Goal: Task Accomplishment & Management: Complete application form

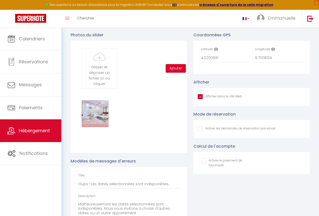
scroll to position [3, 0]
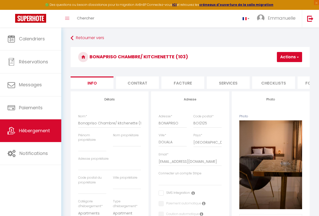
select select "2"
select select "1"
select select "15:00"
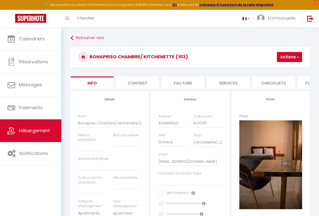
select select "23:45"
select select "11:00"
select select "30"
select select "120"
select select "39"
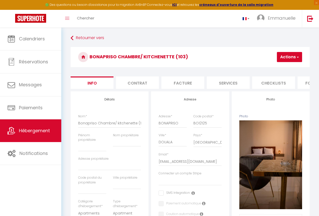
select select "28"
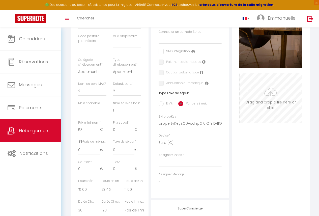
scroll to position [141, 0]
click at [275, 110] on input "Photo" at bounding box center [270, 98] width 62 height 50
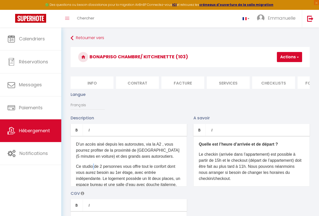
scroll to position [0, 215]
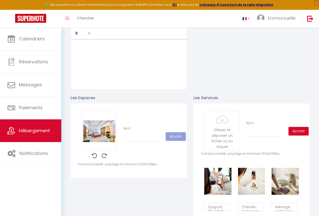
scroll to position [86, 0]
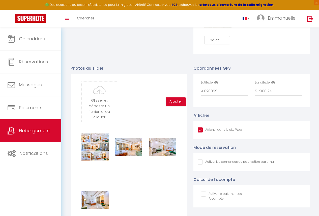
scroll to position [3, 0]
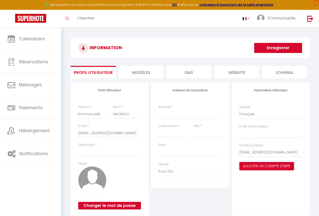
select select
select select "28"
select select "fr"
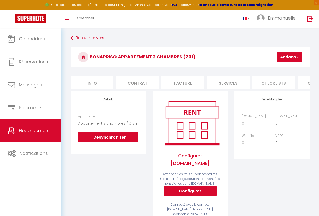
select select "6477-1243182645770771822"
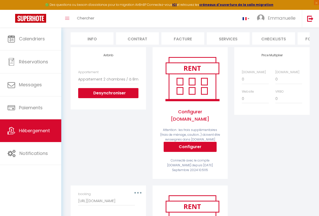
scroll to position [0, 215]
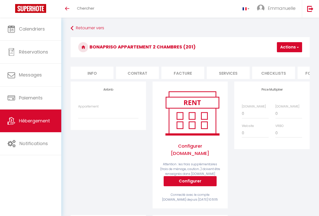
scroll to position [34, 0]
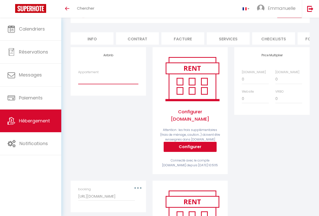
click at [96, 83] on select "Chambre simple/ À 8mins de l’aéroport de [GEOGRAPHIC_DATA][EMAIL_ADDRESS][DOMAI…" at bounding box center [108, 79] width 60 height 10
click at [78, 78] on select "Chambre simple/ À 8mins de l’aéroport de [GEOGRAPHIC_DATA][EMAIL_ADDRESS][DOMAI…" at bounding box center [108, 79] width 60 height 10
click at [100, 83] on select "Chambre simple/ À 8mins de l’aéroport de [GEOGRAPHIC_DATA][EMAIL_ADDRESS][DOMAI…" at bounding box center [108, 79] width 60 height 10
select select "6477-1399864151241299811"
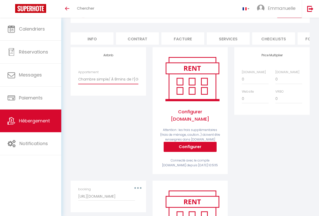
click at [78, 78] on select "Chambre simple/ À 8mins de l’aéroport de [GEOGRAPHIC_DATA][EMAIL_ADDRESS][DOMAI…" at bounding box center [108, 79] width 60 height 10
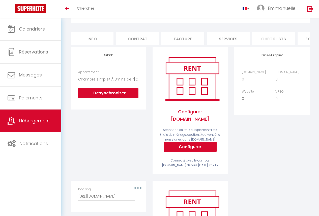
click at [105, 84] on select "Chambre simple/ À 8mins de l’aéroport de [GEOGRAPHIC_DATA][EMAIL_ADDRESS][DOMAI…" at bounding box center [108, 79] width 60 height 10
click at [96, 138] on div "Airbnb Appartement Chambre simple/ À 8mins de l’aéroport de [GEOGRAPHIC_DATA][E…" at bounding box center [108, 113] width 82 height 133
click at [100, 82] on select "Chambre simple/ À 8mins de l’aéroport de [GEOGRAPHIC_DATA][EMAIL_ADDRESS][DOMAI…" at bounding box center [108, 79] width 60 height 10
click at [89, 155] on div "Airbnb Appartement Chambre simple/ À 8mins de l’aéroport de [GEOGRAPHIC_DATA][E…" at bounding box center [108, 113] width 82 height 133
click at [110, 93] on button "Desynchroniser" at bounding box center [108, 93] width 60 height 10
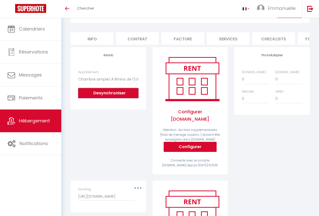
click at [112, 98] on button "Desynchroniser" at bounding box center [108, 93] width 60 height 10
click at [119, 81] on select "Chambre simple/ À 8mins de l’aéroport de [GEOGRAPHIC_DATA][EMAIL_ADDRESS][DOMAI…" at bounding box center [108, 79] width 60 height 10
click at [153, 142] on div "Configurer [DOMAIN_NAME] Attention : les frais supplémentaires (frais de ménage…" at bounding box center [189, 110] width 75 height 127
click at [117, 91] on div "Appartement Chambre simple/ À 8mins de l’aéroport de [GEOGRAPHIC_DATA][EMAIL_AD…" at bounding box center [108, 84] width 60 height 28
click at [116, 98] on button "Desynchroniser" at bounding box center [108, 93] width 60 height 10
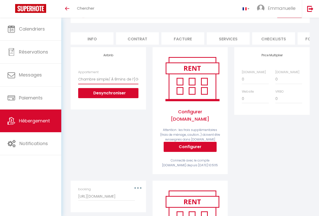
click at [96, 83] on select "Chambre simple/ À 8mins de l’aéroport de [GEOGRAPHIC_DATA][EMAIL_ADDRESS][DOMAI…" at bounding box center [108, 79] width 60 height 10
click at [108, 134] on div "Airbnb Appartement Chambre simple/ À 8mins de l’aéroport de [GEOGRAPHIC_DATA][E…" at bounding box center [108, 113] width 82 height 133
click at [101, 98] on button "Desynchroniser" at bounding box center [108, 93] width 60 height 10
click at [125, 165] on div "Airbnb Appartement Chambre simple/ À 8mins de l’aéroport de [GEOGRAPHIC_DATA][E…" at bounding box center [108, 113] width 82 height 133
click at [130, 92] on button "Desynchroniser" at bounding box center [108, 93] width 60 height 10
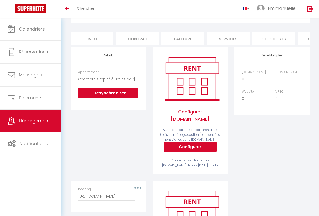
click at [108, 82] on select "Chambre simple/ À 8mins de l’aéroport de [GEOGRAPHIC_DATA][EMAIL_ADDRESS][DOMAI…" at bounding box center [108, 79] width 60 height 10
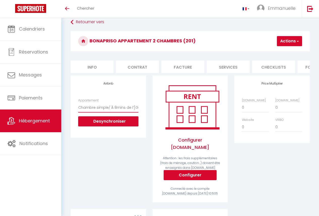
scroll to position [5, 0]
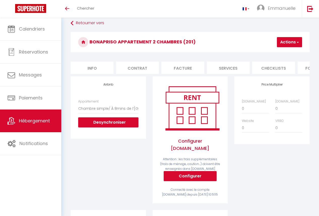
click at [281, 45] on button "Actions" at bounding box center [289, 42] width 25 height 10
click at [132, 113] on select "Chambre simple/ À 8mins de l’aéroport de [GEOGRAPHIC_DATA][EMAIL_ADDRESS][DOMAI…" at bounding box center [108, 109] width 60 height 10
click at [131, 162] on div "Airbnb Appartement Chambre simple/ À 8mins de l’aéroport de [GEOGRAPHIC_DATA][E…" at bounding box center [108, 142] width 82 height 133
click at [121, 113] on select "Chambre simple/ À 8mins de l’aéroport de [GEOGRAPHIC_DATA][EMAIL_ADDRESS][DOMAI…" at bounding box center [108, 109] width 60 height 10
click at [125, 113] on select "Chambre simple/ À 8mins de l’aéroport de [GEOGRAPHIC_DATA][EMAIL_ADDRESS][DOMAI…" at bounding box center [108, 109] width 60 height 10
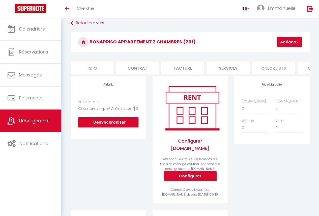
click at [121, 127] on button "Desynchroniser" at bounding box center [108, 122] width 60 height 10
click at [248, 113] on select "0 + 1 % + 2 % + 3 % + 4 % + 5 % + 6 % + 7 % + 8 % + 9 %" at bounding box center [255, 109] width 27 height 10
click at [271, 152] on div "Price Multiplier [DOMAIN_NAME] 0 + 1 % + 2 % + 3 % + 4 % + 5 % + 6 % + 7 %" at bounding box center [272, 142] width 82 height 133
click at [116, 111] on select "Chambre simple/ À 8mins de l’aéroport de [GEOGRAPHIC_DATA][EMAIL_ADDRESS][DOMAI…" at bounding box center [108, 109] width 60 height 10
click at [127, 113] on select "Chambre simple/ À 8mins de l’aéroport de [GEOGRAPHIC_DATA][EMAIL_ADDRESS][DOMAI…" at bounding box center [108, 109] width 60 height 10
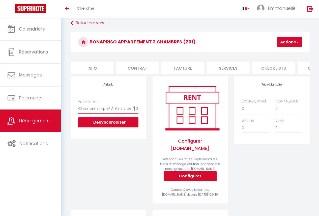
click at [129, 113] on select "Chambre simple/ À 8mins de l’aéroport de [GEOGRAPHIC_DATA][EMAIL_ADDRESS][DOMAI…" at bounding box center [108, 109] width 60 height 10
click at [136, 111] on select "Chambre simple/ À 8mins de l’aéroport de [GEOGRAPHIC_DATA][EMAIL_ADDRESS][DOMAI…" at bounding box center [108, 109] width 60 height 10
click at [128, 112] on select "Chambre simple/ À 8mins de l’aéroport de [GEOGRAPHIC_DATA][EMAIL_ADDRESS][DOMAI…" at bounding box center [108, 109] width 60 height 10
click at [137, 112] on select "Chambre simple/ À 8mins de l’aéroport de [GEOGRAPHIC_DATA][EMAIL_ADDRESS][DOMAI…" at bounding box center [108, 109] width 60 height 10
click at [134, 111] on select "Chambre simple/ À 8mins de l’aéroport de [GEOGRAPHIC_DATA][EMAIL_ADDRESS][DOMAI…" at bounding box center [108, 109] width 60 height 10
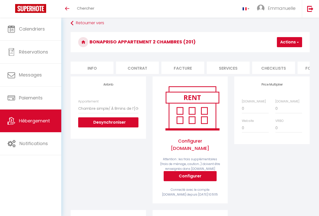
click at [135, 106] on div "Appartement Chambre simple/ À 8mins de l’aéroport de [GEOGRAPHIC_DATA][EMAIL_AD…" at bounding box center [108, 113] width 60 height 28
click at [53, 112] on link "Hébergement" at bounding box center [30, 120] width 61 height 23
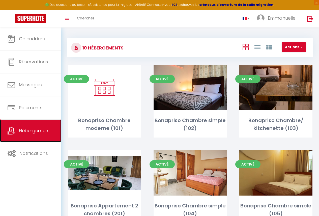
click at [33, 128] on span "Hébergement" at bounding box center [34, 130] width 31 height 6
click at [293, 45] on button "Actions" at bounding box center [293, 47] width 24 height 10
click at [205, 42] on div "Actions Nouveau groupe" at bounding box center [230, 47] width 163 height 11
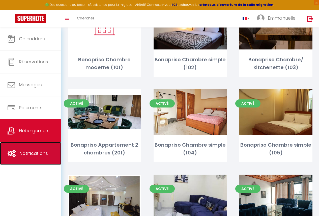
click at [34, 155] on span "Notifications" at bounding box center [33, 153] width 28 height 6
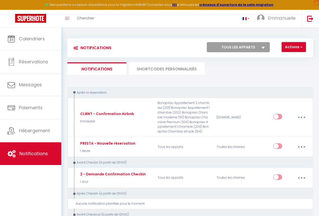
click at [296, 47] on button "Actions" at bounding box center [293, 47] width 24 height 10
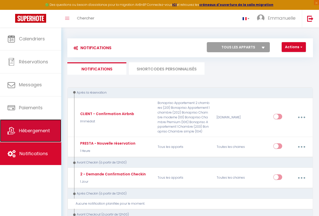
click at [27, 129] on span "Hébergement" at bounding box center [34, 130] width 31 height 6
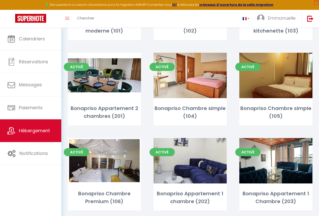
scroll to position [83, 0]
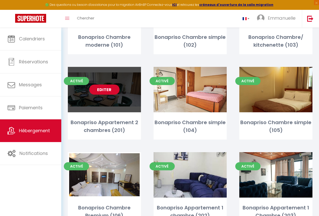
click at [117, 92] on link "Editer" at bounding box center [104, 89] width 30 height 10
select select "3"
select select "2"
select select "1"
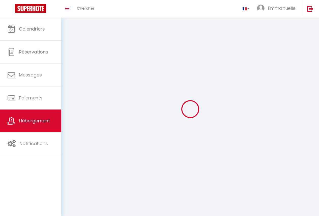
select select
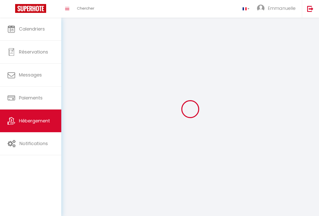
select select
checkbox input "false"
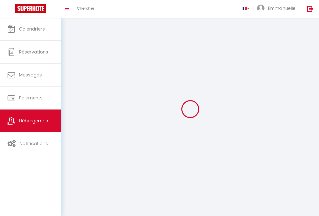
checkbox input "false"
select select
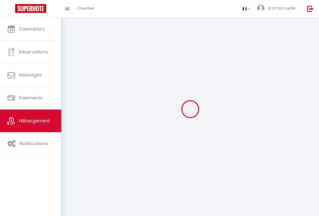
select select
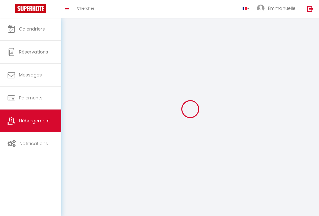
checkbox input "false"
select select
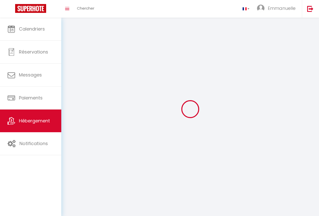
select select
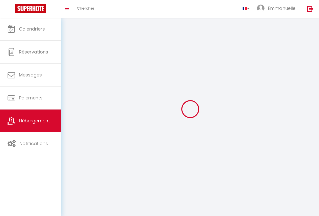
select select
checkbox input "false"
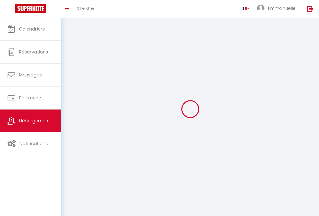
checkbox input "false"
select select
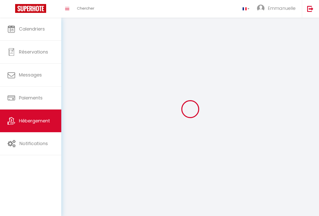
select select
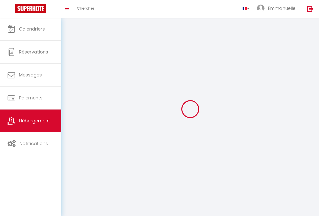
checkbox input "false"
select select
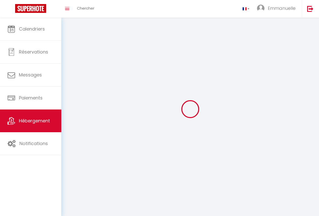
select select
select select "28"
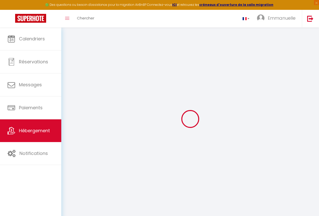
select select
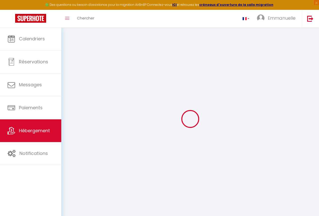
select select
checkbox input "false"
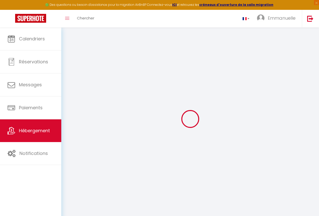
select select
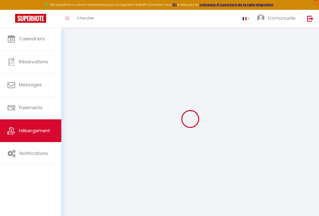
select select
checkbox input "false"
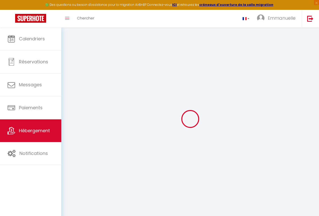
checkbox input "false"
select select
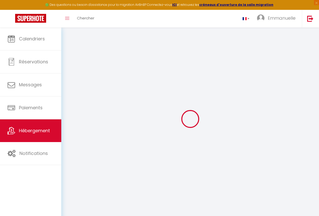
select select
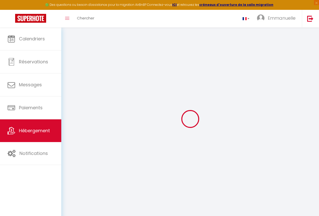
checkbox input "false"
select select
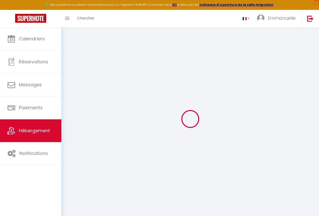
select select
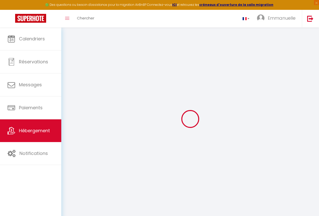
select select
checkbox input "false"
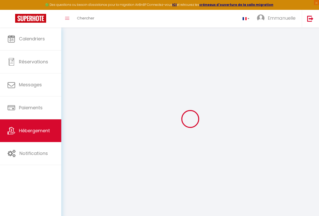
checkbox input "false"
select select
type input "Bonapriso Appartement 2 chambres (201)"
type input "[PERSON_NAME]"
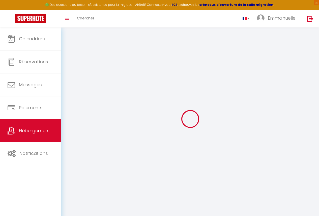
select select "2"
type input "99"
select select
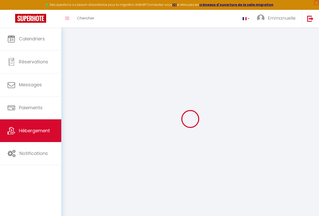
select select
type input "Face entrée Energy Club"
type input "BP12125"
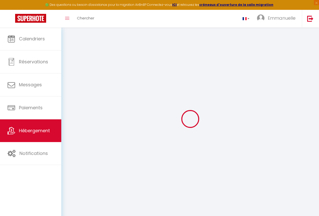
type input "Douala"
select select "39"
type input "[EMAIL_ADDRESS][DOMAIN_NAME]"
select select
checkbox input "false"
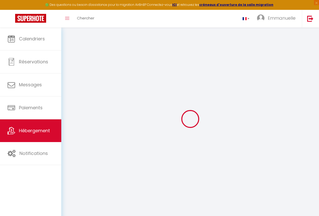
checkbox input "false"
select select
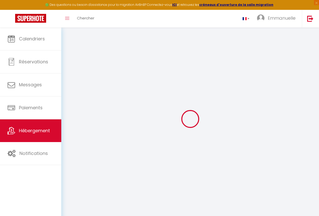
type input "0"
select select
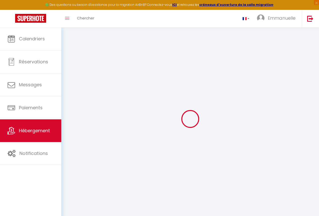
select select
checkbox input "false"
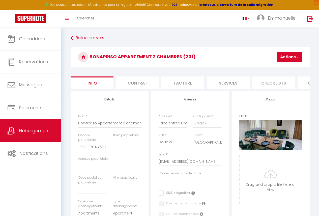
scroll to position [0, 209]
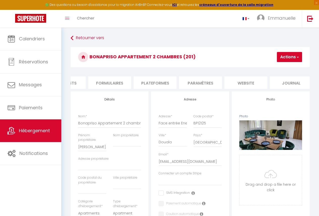
click at [158, 86] on li "Plateformes" at bounding box center [154, 82] width 43 height 12
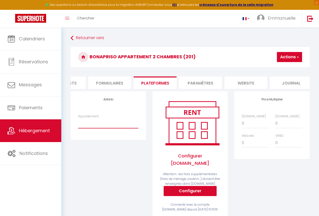
click at [91, 122] on select "Chambre simple/ À 8mins de l’aéroport de [GEOGRAPHIC_DATA][EMAIL_ADDRESS][DOMAI…" at bounding box center [108, 123] width 60 height 10
select select "6477-1243182645770771822"
click at [78, 122] on select "Chambre simple/ À 8mins de l’aéroport de [GEOGRAPHIC_DATA][EMAIL_ADDRESS][DOMAI…" at bounding box center [108, 123] width 60 height 10
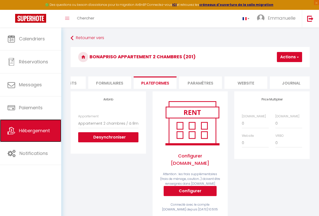
click at [46, 134] on link "Hébergement" at bounding box center [30, 130] width 61 height 23
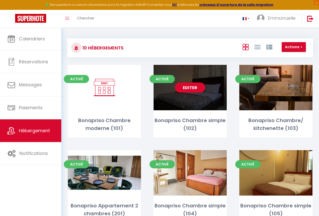
click at [167, 107] on div "Editer" at bounding box center [189, 87] width 73 height 45
click at [164, 99] on div "Editer" at bounding box center [189, 87] width 73 height 45
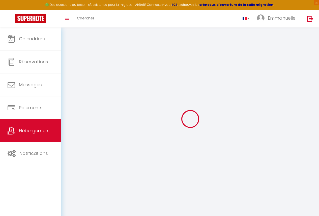
select select
checkbox input "false"
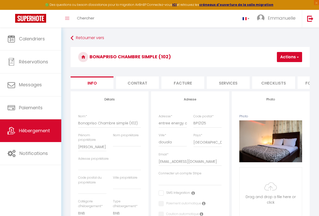
scroll to position [0, 209]
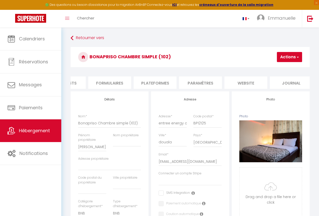
click at [168, 79] on li "Plateformes" at bounding box center [154, 82] width 43 height 12
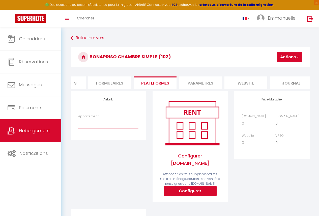
click at [87, 125] on select "Chambre simple/ À 8mins de l’aéroport de [GEOGRAPHIC_DATA][EMAIL_ADDRESS][DOMAI…" at bounding box center [108, 123] width 60 height 10
click at [42, 131] on span "Hébergement" at bounding box center [34, 130] width 31 height 6
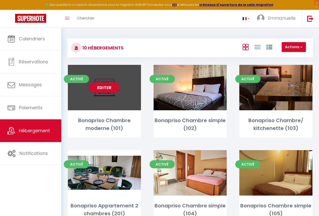
click at [126, 106] on div "Editer" at bounding box center [104, 87] width 73 height 45
select select "3"
select select "2"
select select "1"
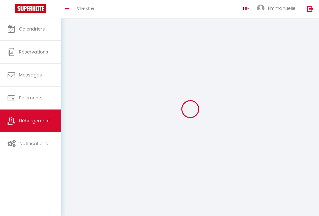
select select
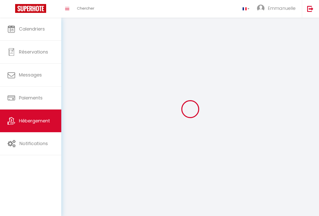
select select
checkbox input "false"
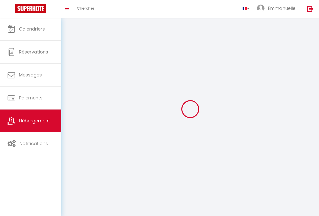
select select
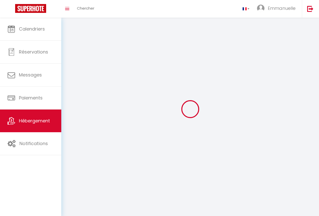
select select
checkbox input "false"
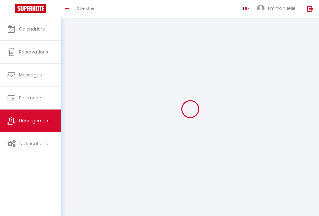
checkbox input "false"
select select
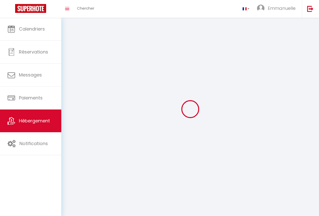
select select
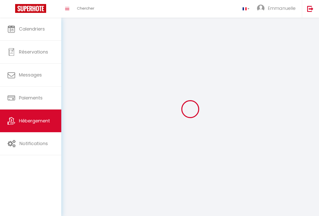
select select
checkbox input "false"
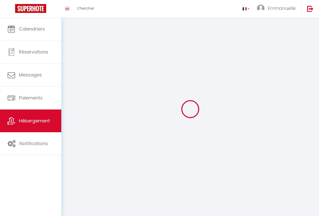
select select
select select "1"
select select "28"
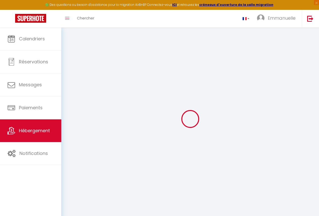
select select
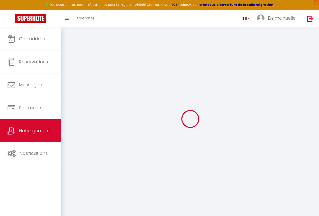
select select
checkbox input "false"
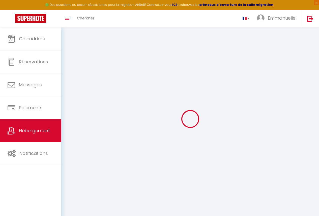
select select
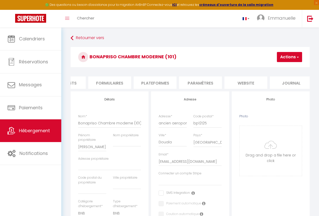
scroll to position [0, 215]
click at [152, 83] on li "Plateformes" at bounding box center [149, 82] width 43 height 12
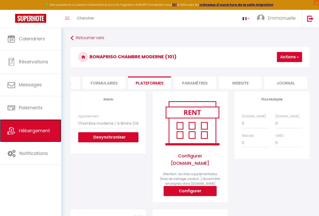
click at [46, 131] on span "Hébergement" at bounding box center [34, 130] width 31 height 6
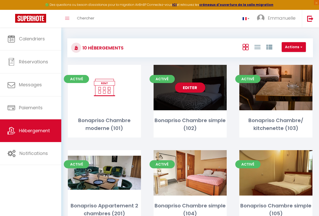
click at [216, 102] on div "Editer" at bounding box center [189, 87] width 73 height 45
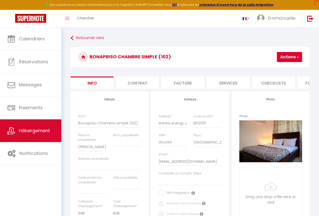
scroll to position [0, 209]
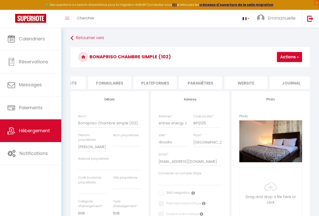
click at [168, 80] on li "Plateformes" at bounding box center [154, 82] width 43 height 12
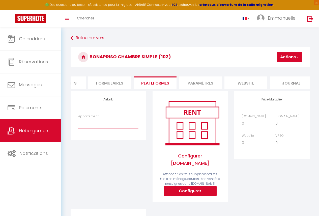
click at [124, 127] on select "Chambre simple/ À 8mins de l’aéroport de [GEOGRAPHIC_DATA][EMAIL_ADDRESS][DOMAI…" at bounding box center [108, 123] width 60 height 10
click at [44, 128] on span "Hébergement" at bounding box center [34, 130] width 31 height 6
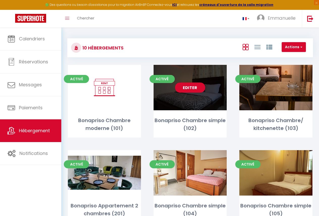
click at [195, 104] on div "Editer" at bounding box center [189, 87] width 73 height 45
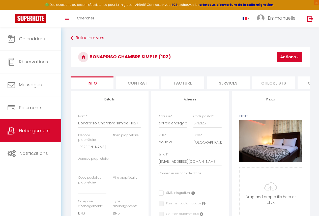
scroll to position [0, 209]
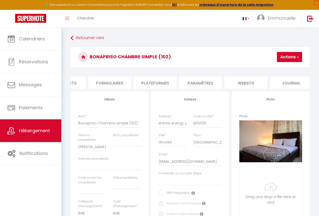
click at [164, 86] on li "Plateformes" at bounding box center [154, 82] width 43 height 12
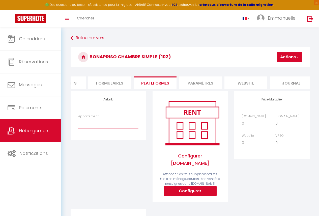
click at [107, 128] on select "Chambre simple/ À 8mins de l’aéroport de [GEOGRAPHIC_DATA][EMAIL_ADDRESS][DOMAI…" at bounding box center [108, 123] width 60 height 10
click at [78, 122] on select "Chambre simple/ À 8mins de l’aéroport de [GEOGRAPHIC_DATA][EMAIL_ADDRESS][DOMAI…" at bounding box center [108, 123] width 60 height 10
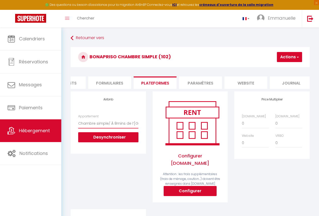
click at [112, 126] on select "Chambre simple/ À 8mins de l’aéroport de [GEOGRAPHIC_DATA][EMAIL_ADDRESS][DOMAI…" at bounding box center [108, 123] width 60 height 10
click at [44, 129] on span "Hébergement" at bounding box center [34, 130] width 31 height 6
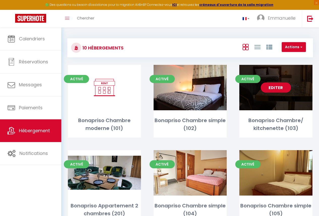
click at [270, 94] on div "Editer" at bounding box center [275, 87] width 73 height 45
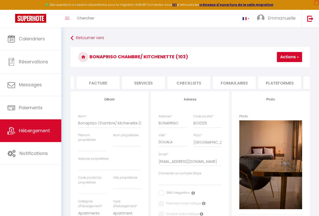
scroll to position [0, 91]
click at [287, 86] on li "Plateformes" at bounding box center [273, 82] width 43 height 12
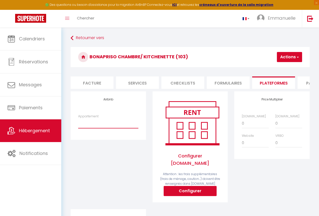
click at [91, 128] on select "Chambre simple/ À 8mins de l’aéroport de [GEOGRAPHIC_DATA][EMAIL_ADDRESS][DOMAI…" at bounding box center [108, 123] width 60 height 10
click at [78, 122] on select "Chambre simple/ À 8mins de l’aéroport de [GEOGRAPHIC_DATA][EMAIL_ADDRESS][DOMAI…" at bounding box center [108, 123] width 60 height 10
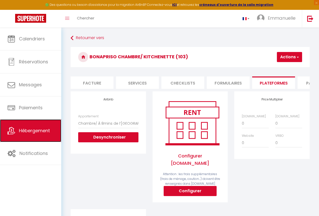
click at [35, 130] on span "Hébergement" at bounding box center [34, 130] width 31 height 6
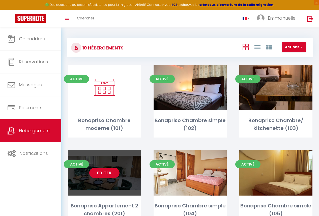
click at [125, 173] on div "Editer" at bounding box center [104, 172] width 73 height 45
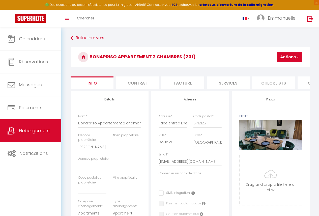
click at [297, 89] on li "Formulaires" at bounding box center [318, 82] width 43 height 12
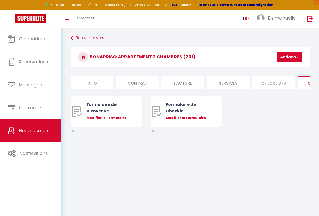
click at [297, 89] on li "Formulaires" at bounding box center [318, 82] width 43 height 12
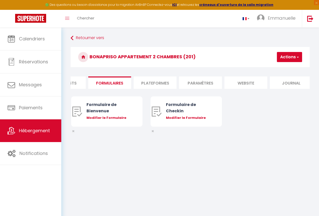
click at [162, 87] on li "Plateformes" at bounding box center [154, 82] width 43 height 12
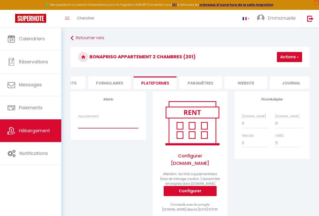
click at [100, 126] on select "Chambre simple/ À 8mins de l’aéroport de [GEOGRAPHIC_DATA][EMAIL_ADDRESS][DOMAI…" at bounding box center [108, 123] width 60 height 10
click at [78, 122] on select "Chambre simple/ À 8mins de l’aéroport de [GEOGRAPHIC_DATA][EMAIL_ADDRESS][DOMAI…" at bounding box center [108, 123] width 60 height 10
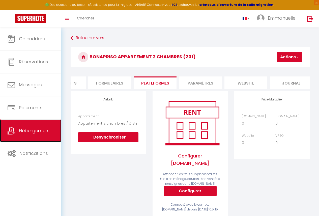
click at [52, 130] on link "Hébergement" at bounding box center [30, 130] width 61 height 23
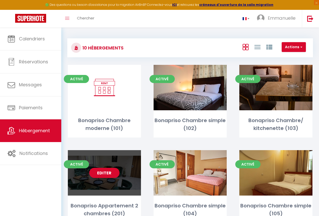
click at [129, 173] on div "Editer" at bounding box center [104, 172] width 73 height 45
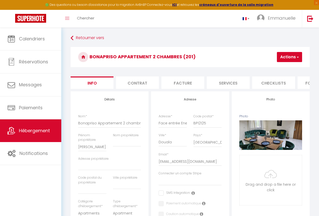
scroll to position [0, 209]
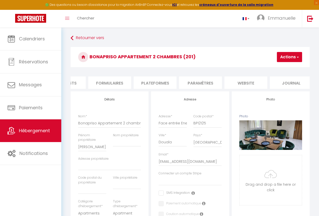
click at [156, 87] on li "Plateformes" at bounding box center [154, 82] width 43 height 12
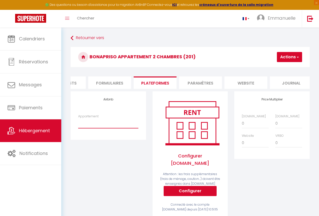
click at [107, 125] on select "Chambre simple/ À 8mins de l’aéroport de [GEOGRAPHIC_DATA][EMAIL_ADDRESS][DOMAI…" at bounding box center [108, 123] width 60 height 10
click at [78, 122] on select "Chambre simple/ À 8mins de l’aéroport de [GEOGRAPHIC_DATA][EMAIL_ADDRESS][DOMAI…" at bounding box center [108, 123] width 60 height 10
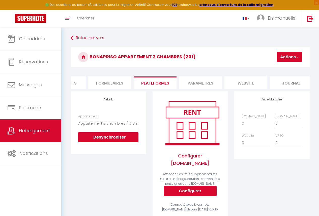
click at [285, 57] on button "Actions" at bounding box center [289, 57] width 25 height 10
click at [277, 65] on link "Enregistrer" at bounding box center [282, 68] width 40 height 7
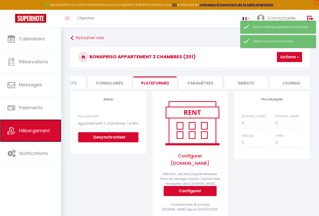
click at [42, 125] on link "Hébergement" at bounding box center [30, 130] width 61 height 23
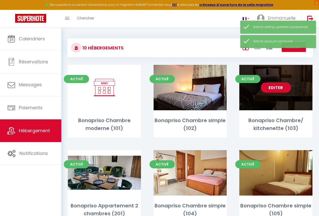
click at [264, 96] on div "Editer" at bounding box center [275, 87] width 73 height 45
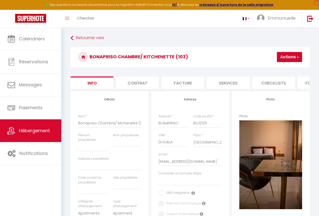
scroll to position [0, 209]
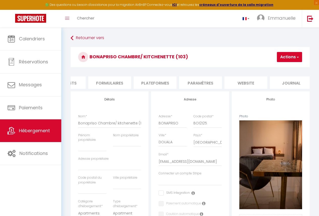
click at [165, 84] on li "Plateformes" at bounding box center [154, 82] width 43 height 12
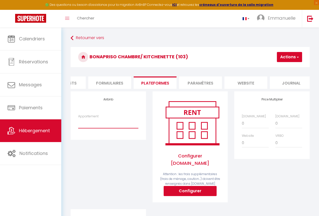
click at [123, 125] on select "Chambre simple/ À 8mins de l’aéroport de [GEOGRAPHIC_DATA][EMAIL_ADDRESS][DOMAI…" at bounding box center [108, 123] width 60 height 10
click at [78, 122] on select "Chambre simple/ À 8mins de l’aéroport de [GEOGRAPHIC_DATA][EMAIL_ADDRESS][DOMAI…" at bounding box center [108, 123] width 60 height 10
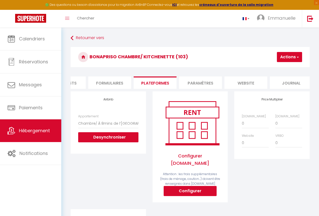
click at [289, 59] on button "Actions" at bounding box center [289, 57] width 25 height 10
click at [134, 128] on select "Chambre simple/ À 8mins de l’aéroport de [GEOGRAPHIC_DATA][EMAIL_ADDRESS][DOMAI…" at bounding box center [108, 123] width 60 height 10
click at [284, 61] on button "Actions" at bounding box center [289, 57] width 25 height 10
click at [277, 69] on link "Enregistrer" at bounding box center [282, 68] width 40 height 7
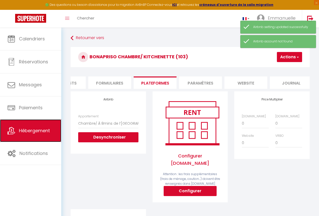
click at [45, 133] on span "Hébergement" at bounding box center [34, 130] width 31 height 6
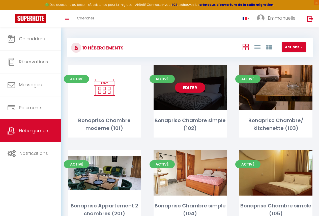
click at [212, 100] on div "Editer" at bounding box center [189, 87] width 73 height 45
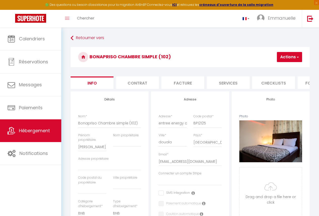
scroll to position [0, 209]
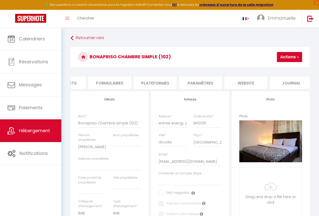
click at [145, 87] on li "Plateformes" at bounding box center [154, 82] width 43 height 12
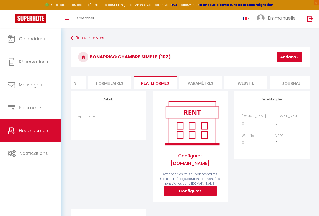
click at [120, 125] on select "Chambre simple/ À 8mins de l’aéroport de [GEOGRAPHIC_DATA][EMAIL_ADDRESS][DOMAI…" at bounding box center [108, 123] width 60 height 10
click at [78, 122] on select "Chambre simple/ À 8mins de l’aéroport de [GEOGRAPHIC_DATA][EMAIL_ADDRESS][DOMAI…" at bounding box center [108, 123] width 60 height 10
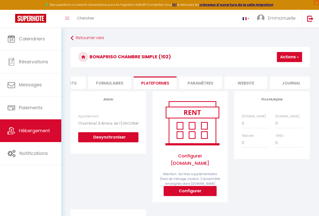
click at [282, 54] on button "Actions" at bounding box center [289, 57] width 25 height 10
click at [282, 68] on link "Enregistrer" at bounding box center [282, 68] width 40 height 7
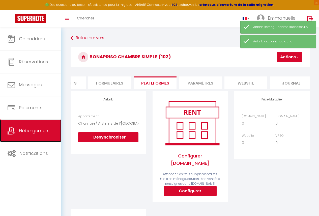
click at [36, 130] on span "Hébergement" at bounding box center [34, 130] width 31 height 6
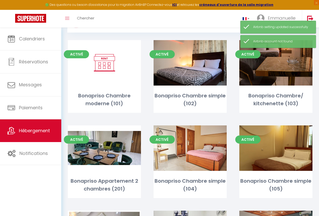
scroll to position [30, 0]
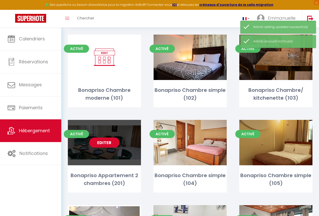
click at [121, 135] on div "Editer" at bounding box center [104, 142] width 73 height 45
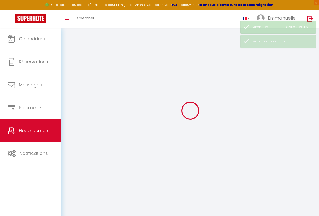
scroll to position [11, 0]
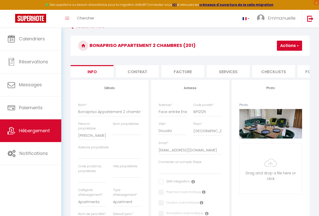
scroll to position [0, 209]
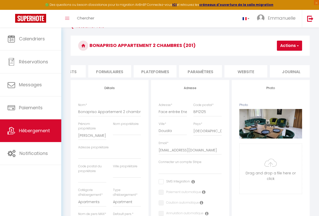
click at [141, 67] on li "Plateformes" at bounding box center [154, 71] width 43 height 12
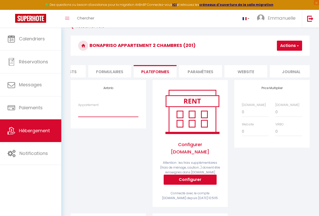
click at [118, 115] on select "Chambre simple/ À 8mins de l’aéroport de [GEOGRAPHIC_DATA][EMAIL_ADDRESS][DOMAI…" at bounding box center [108, 112] width 60 height 10
click at [78, 111] on select "Chambre simple/ À 8mins de l’aéroport de [GEOGRAPHIC_DATA][EMAIL_ADDRESS][DOMAI…" at bounding box center [108, 112] width 60 height 10
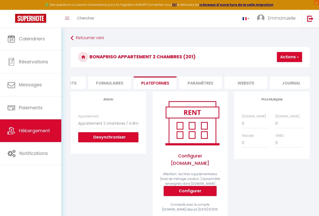
click at [290, 57] on button "Actions" at bounding box center [289, 57] width 25 height 10
click at [278, 67] on link "Enregistrer" at bounding box center [282, 68] width 40 height 7
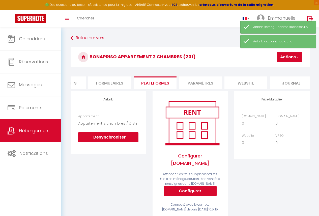
click at [285, 53] on button "Actions" at bounding box center [289, 57] width 25 height 10
click at [282, 66] on link "Enregistrer" at bounding box center [282, 68] width 40 height 7
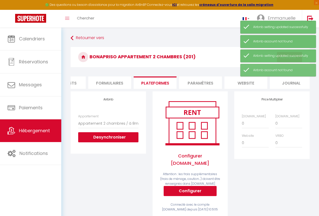
click at [80, 83] on li "Checklists" at bounding box center [64, 82] width 43 height 12
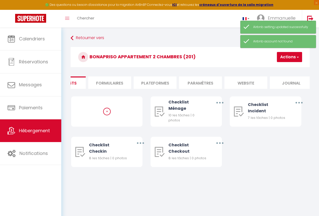
click at [161, 85] on li "Plateformes" at bounding box center [154, 82] width 43 height 12
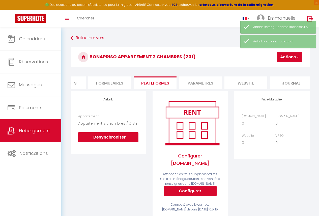
click at [78, 83] on li "Checklists" at bounding box center [64, 82] width 43 height 12
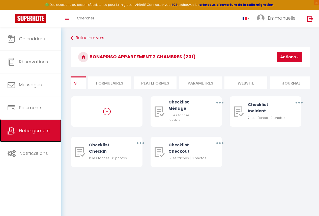
click at [36, 129] on span "Hébergement" at bounding box center [34, 130] width 31 height 6
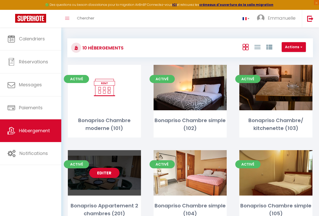
click at [121, 167] on div "Editer" at bounding box center [104, 172] width 73 height 45
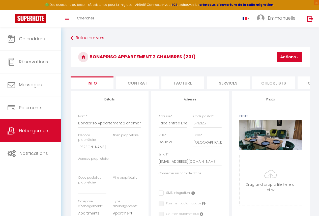
scroll to position [0, 209]
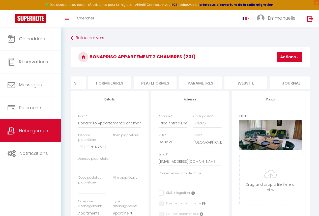
click at [158, 88] on li "Plateformes" at bounding box center [154, 82] width 43 height 12
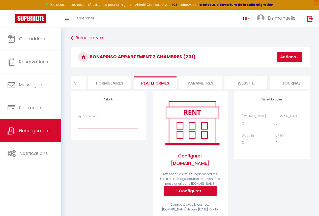
click at [119, 128] on select "Chambre simple/ À 8mins de l’aéroport de [GEOGRAPHIC_DATA][EMAIL_ADDRESS][DOMAI…" at bounding box center [108, 123] width 60 height 10
click at [78, 122] on select "Chambre simple/ À 8mins de l’aéroport de [GEOGRAPHIC_DATA][EMAIL_ADDRESS][DOMAI…" at bounding box center [108, 123] width 60 height 10
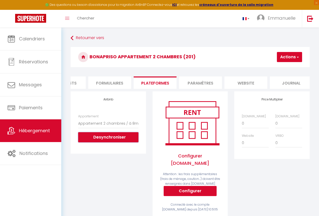
click at [126, 140] on button "Desynchroniser" at bounding box center [108, 137] width 60 height 10
click at [41, 130] on span "Hébergement" at bounding box center [34, 130] width 31 height 6
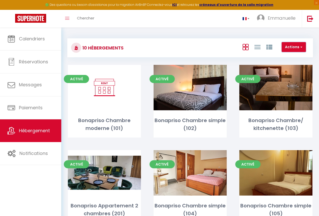
click at [298, 43] on button "Actions" at bounding box center [293, 47] width 24 height 10
click at [232, 50] on div "Actions Nouveau groupe" at bounding box center [230, 47] width 163 height 11
click at [100, 46] on h3 "10 Hébergements" at bounding box center [102, 47] width 42 height 11
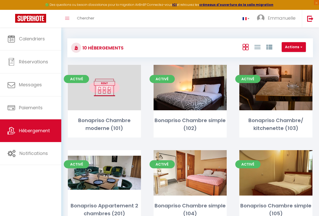
click at [127, 97] on div "Editer" at bounding box center [104, 87] width 73 height 45
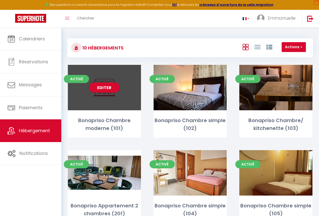
click at [118, 106] on div "Editer" at bounding box center [104, 87] width 73 height 45
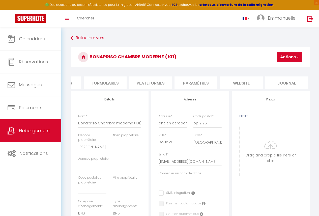
scroll to position [0, 215]
click at [35, 127] on span "Hébergement" at bounding box center [34, 130] width 31 height 6
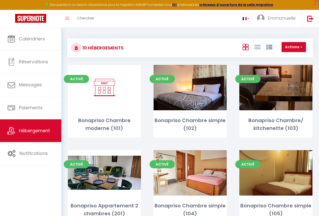
click at [288, 44] on button "Actions" at bounding box center [293, 47] width 24 height 10
click at [294, 57] on li "Nouveau groupe" at bounding box center [282, 58] width 46 height 6
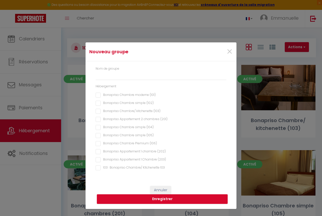
click at [98, 95] on \(101\) "Bonapriso Chambre moderne (101)" at bounding box center [161, 94] width 131 height 5
click at [99, 103] on \(102\) "Bonapriso Chambre simple (102)" at bounding box center [161, 102] width 131 height 5
click at [170, 199] on button "Enregistrer" at bounding box center [162, 199] width 131 height 10
click at [230, 51] on span "×" at bounding box center [230, 51] width 6 height 15
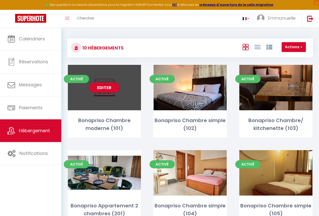
click at [128, 96] on div "Editer" at bounding box center [104, 87] width 73 height 45
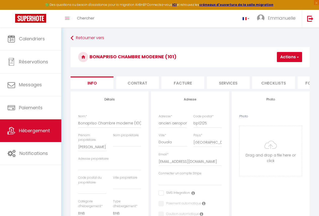
scroll to position [0, 209]
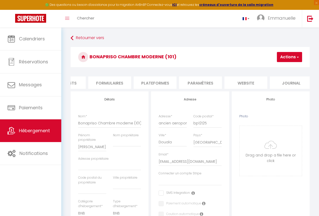
click at [158, 83] on li "Plateformes" at bounding box center [154, 82] width 43 height 12
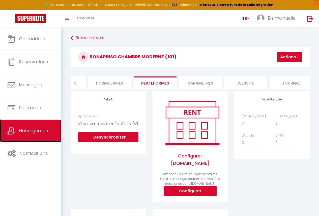
click at [26, 131] on span "Hébergement" at bounding box center [34, 130] width 31 height 6
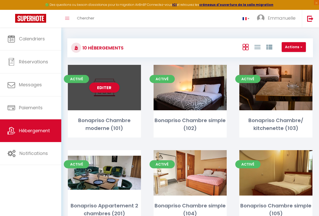
click at [124, 103] on div "Editer" at bounding box center [104, 87] width 73 height 45
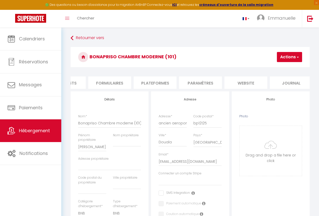
scroll to position [0, 215]
click at [161, 83] on li "Plateformes" at bounding box center [149, 82] width 43 height 12
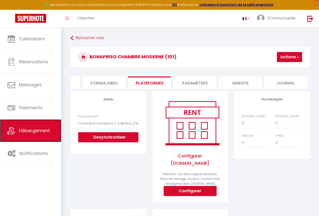
click at [38, 130] on span "Hébergement" at bounding box center [34, 130] width 31 height 6
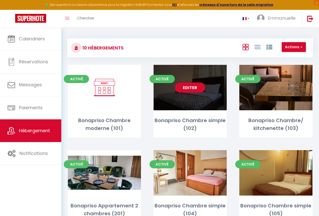
click at [183, 99] on div "Editer" at bounding box center [189, 87] width 73 height 45
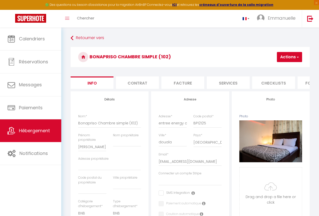
click at [290, 88] on li "Checklists" at bounding box center [273, 82] width 43 height 12
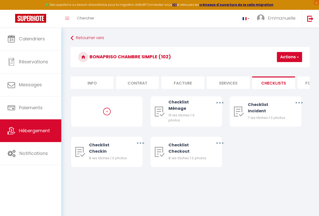
scroll to position [0, 209]
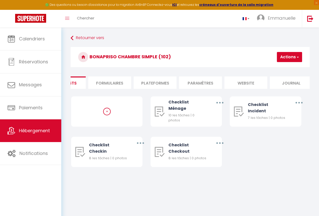
click at [167, 82] on li "Plateformes" at bounding box center [154, 82] width 43 height 12
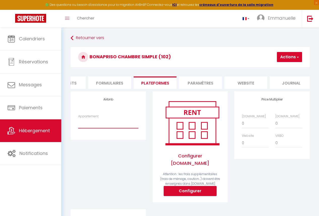
click at [98, 127] on select "Chambre simple/ À 8mins de l’aéroport de [GEOGRAPHIC_DATA][EMAIL_ADDRESS][DOMAI…" at bounding box center [108, 123] width 60 height 10
click at [78, 122] on select "Chambre simple/ À 8mins de l’aéroport de [GEOGRAPHIC_DATA][EMAIL_ADDRESS][DOMAI…" at bounding box center [108, 123] width 60 height 10
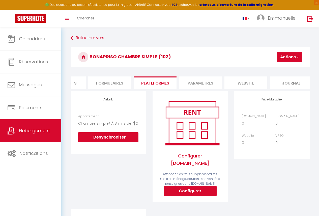
click at [292, 58] on button "Actions" at bounding box center [289, 57] width 25 height 10
click at [278, 66] on link "Enregistrer" at bounding box center [282, 68] width 40 height 7
click at [39, 130] on span "Hébergement" at bounding box center [34, 130] width 31 height 6
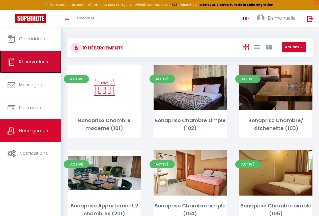
click at [48, 59] on span "Réservations" at bounding box center [33, 61] width 29 height 6
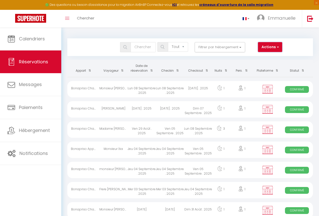
click at [275, 44] on button "Actions" at bounding box center [270, 47] width 24 height 10
click at [268, 55] on link "Nouvelle Réservation" at bounding box center [255, 58] width 54 height 7
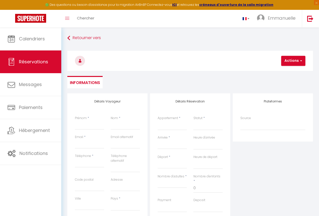
click at [79, 130] on div "Prénom *" at bounding box center [90, 125] width 36 height 19
click at [78, 128] on input "Prénom" at bounding box center [89, 124] width 29 height 9
click at [78, 127] on input "Madame" at bounding box center [89, 124] width 29 height 9
click at [92, 124] on input "Madame" at bounding box center [89, 124] width 29 height 9
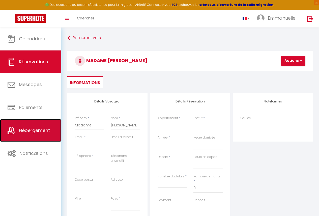
click at [38, 137] on link "Hébergement" at bounding box center [30, 130] width 61 height 23
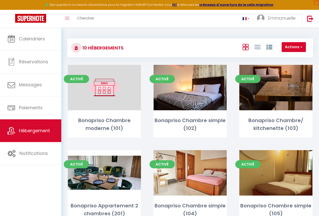
click at [103, 106] on div "Editer" at bounding box center [104, 87] width 73 height 45
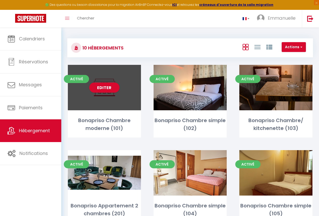
click at [99, 105] on div "Editer" at bounding box center [104, 87] width 73 height 45
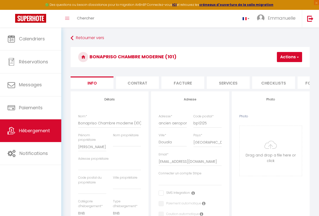
scroll to position [0, 209]
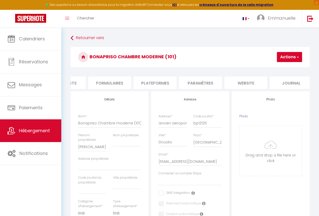
click at [157, 82] on li "Plateformes" at bounding box center [154, 82] width 43 height 12
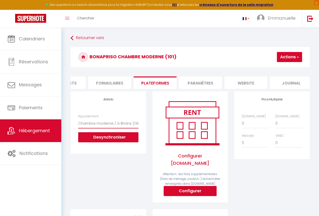
click at [95, 125] on select "Chambre simple/ À 8mins de l’aéroport de [GEOGRAPHIC_DATA][EMAIL_ADDRESS][DOMAI…" at bounding box center [108, 123] width 60 height 10
click at [223, 80] on ul "Info Contrat Facture Services Checklists Formulaires Plateformes Paramètres web…" at bounding box center [190, 82] width 239 height 12
click at [46, 129] on span "Hébergement" at bounding box center [34, 130] width 31 height 6
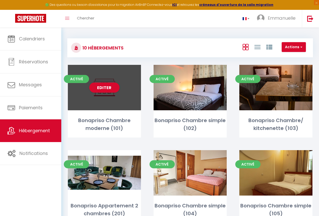
click at [101, 99] on div "Editer" at bounding box center [104, 87] width 73 height 45
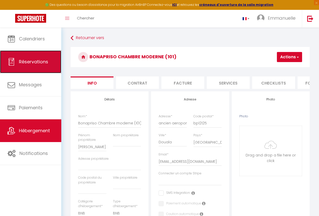
click at [33, 62] on span "Réservations" at bounding box center [33, 61] width 29 height 6
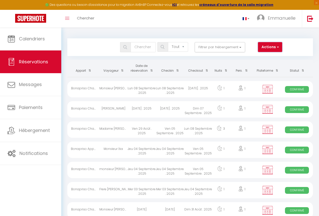
click at [268, 44] on button "Actions" at bounding box center [270, 47] width 24 height 10
click at [247, 54] on ul "Nouvelle Réservation Exporter les réservations Importer les réservations" at bounding box center [254, 64] width 54 height 23
click at [264, 50] on button "Actions" at bounding box center [270, 47] width 24 height 10
click at [257, 55] on link "Nouvelle Réservation" at bounding box center [255, 58] width 54 height 7
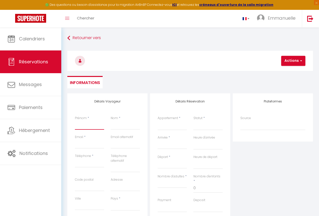
click at [103, 125] on input "Prénom" at bounding box center [89, 124] width 29 height 9
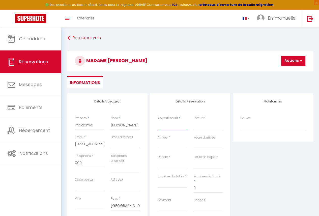
click at [171, 127] on select "Bonapriso Appartement 2 chambres (201) Bonapriso Appartement 1 chambre (202) Bo…" at bounding box center [171, 125] width 29 height 10
click at [157, 120] on select "Bonapriso Appartement 2 chambres (201) Bonapriso Appartement 1 chambre (202) Bo…" at bounding box center [171, 125] width 29 height 10
click at [210, 125] on select "Confirmé Non Confirmé [PERSON_NAME] par le voyageur No Show Request" at bounding box center [207, 125] width 29 height 10
click at [203, 126] on select "Confirmé Non Confirmé [PERSON_NAME] par le voyageur No Show Request" at bounding box center [207, 125] width 29 height 10
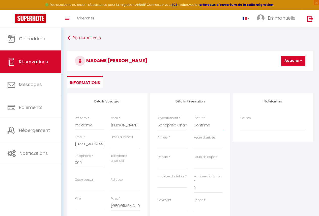
click at [193, 120] on select "Confirmé Non Confirmé [PERSON_NAME] par le voyageur No Show Request" at bounding box center [207, 125] width 29 height 10
click at [173, 146] on input "Arrivée" at bounding box center [171, 145] width 29 height 7
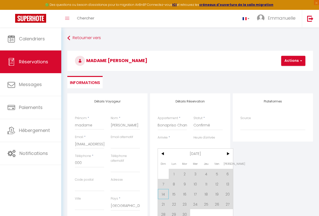
click at [164, 196] on span "14" at bounding box center [163, 194] width 11 height 10
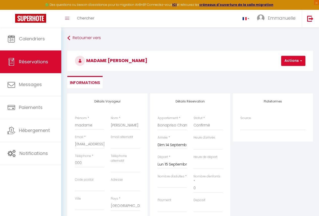
click at [169, 166] on input "Lun 15 Septembre 2025" at bounding box center [171, 164] width 29 height 7
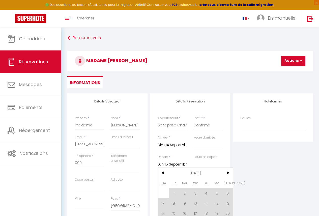
scroll to position [22, 0]
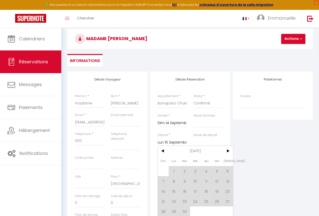
drag, startPoint x: 214, startPoint y: 201, endPoint x: 195, endPoint y: 169, distance: 37.0
click at [215, 201] on span "26" at bounding box center [216, 201] width 11 height 10
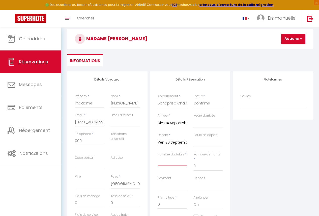
click at [175, 163] on input "Nombre d'adultes" at bounding box center [171, 161] width 29 height 9
click at [168, 201] on input "0" at bounding box center [171, 203] width 29 height 9
click at [294, 38] on button "Actions" at bounding box center [293, 39] width 24 height 10
click at [292, 49] on link "Enregistrer" at bounding box center [297, 50] width 40 height 7
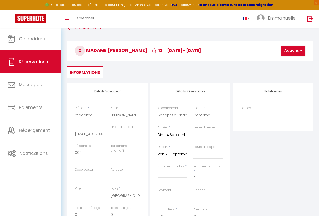
scroll to position [29, 0]
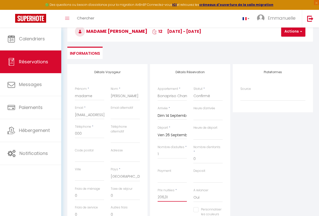
click at [165, 192] on input "206,31" at bounding box center [171, 196] width 29 height 9
click at [295, 33] on button "Actions" at bounding box center [293, 31] width 24 height 10
click at [289, 41] on link "Enregistrer" at bounding box center [297, 42] width 40 height 7
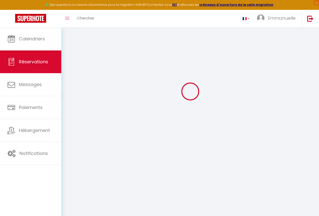
scroll to position [27, 0]
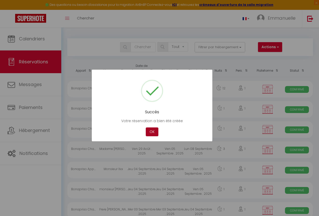
click at [155, 131] on button "OK" at bounding box center [152, 131] width 13 height 9
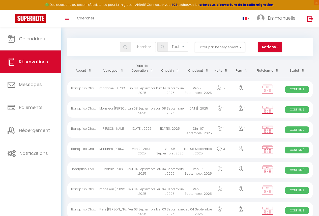
click at [216, 89] on icon at bounding box center [218, 87] width 5 height 5
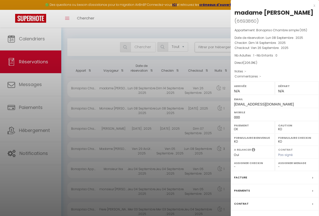
click at [248, 191] on label "Paiements" at bounding box center [242, 190] width 16 height 5
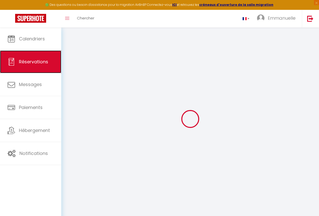
click at [38, 59] on span "Réservations" at bounding box center [33, 61] width 29 height 6
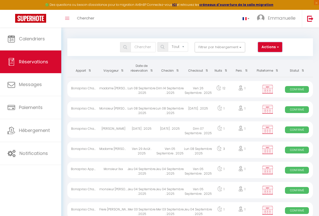
click at [266, 49] on button "Actions" at bounding box center [270, 47] width 24 height 10
click at [259, 57] on link "Nouvelle Réservation" at bounding box center [255, 58] width 54 height 7
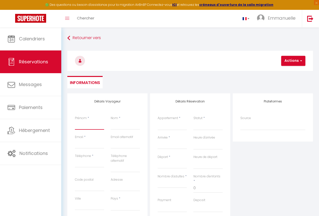
click at [84, 125] on input "Prénom" at bounding box center [89, 124] width 29 height 9
drag, startPoint x: 126, startPoint y: 120, endPoint x: 127, endPoint y: 127, distance: 6.6
click at [127, 126] on input "Nom" at bounding box center [125, 124] width 29 height 9
click at [88, 142] on input "Email" at bounding box center [89, 143] width 29 height 9
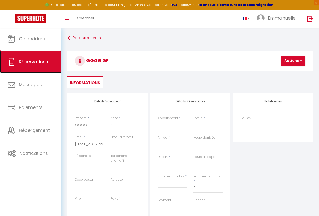
click at [50, 62] on link "Réservations" at bounding box center [30, 61] width 61 height 23
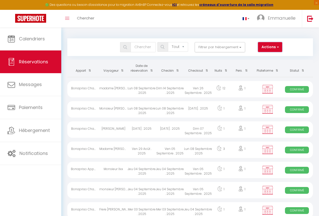
click at [274, 50] on button "Actions" at bounding box center [270, 47] width 24 height 10
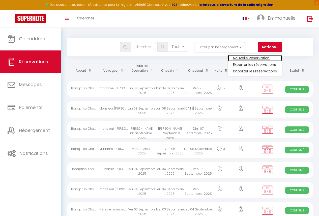
click at [263, 57] on link "Nouvelle Réservation" at bounding box center [255, 58] width 54 height 7
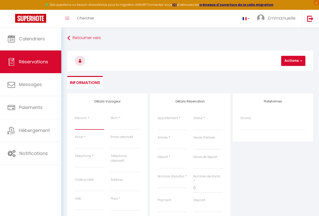
click at [86, 124] on input "Prénom" at bounding box center [89, 124] width 29 height 9
drag, startPoint x: 131, startPoint y: 124, endPoint x: 120, endPoint y: 134, distance: 14.6
click at [131, 124] on input "Nom" at bounding box center [125, 124] width 29 height 9
click at [88, 143] on input "Email" at bounding box center [89, 143] width 29 height 9
click at [95, 158] on div "Téléphone *" at bounding box center [89, 160] width 29 height 14
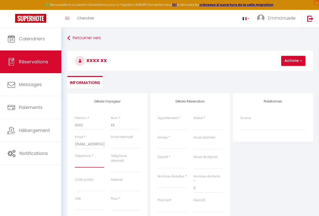
click at [98, 162] on input "Téléphone" at bounding box center [89, 162] width 29 height 9
click at [117, 206] on select "[GEOGRAPHIC_DATA] [GEOGRAPHIC_DATA] [GEOGRAPHIC_DATA] [GEOGRAPHIC_DATA] [GEOGRA…" at bounding box center [125, 206] width 29 height 10
drag, startPoint x: 234, startPoint y: 178, endPoint x: 227, endPoint y: 174, distance: 7.6
click at [231, 177] on div "Détails Voyageur Prénom * XXXX Nom * XX Email * [EMAIL_ADDRESS][DOMAIN_NAME] Em…" at bounding box center [190, 185] width 248 height 185
click at [165, 127] on select "Bonapriso Appartement 2 chambres (201) Bonapriso Appartement 1 chambre (202) Bo…" at bounding box center [171, 125] width 29 height 10
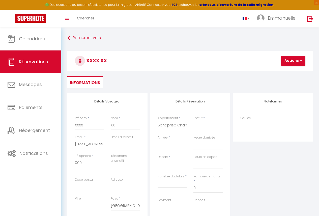
click at [157, 120] on select "Bonapriso Appartement 2 chambres (201) Bonapriso Appartement 1 chambre (202) Bo…" at bounding box center [171, 125] width 29 height 10
click at [200, 127] on select "Confirmé Non Confirmé [PERSON_NAME] par le voyageur No Show Request" at bounding box center [207, 125] width 29 height 10
click at [193, 120] on select "Confirmé Non Confirmé [PERSON_NAME] par le voyageur No Show Request" at bounding box center [207, 125] width 29 height 10
click at [207, 126] on select "Confirmé Non Confirmé [PERSON_NAME] par le voyageur No Show Request" at bounding box center [207, 125] width 29 height 10
click at [193, 120] on select "Confirmé Non Confirmé [PERSON_NAME] par le voyageur No Show Request" at bounding box center [207, 125] width 29 height 10
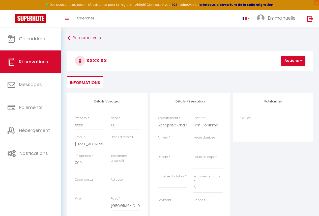
click at [172, 144] on input "Arrivée" at bounding box center [171, 145] width 29 height 7
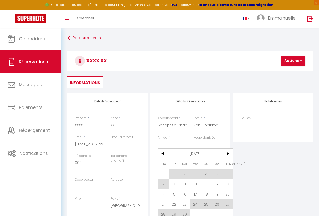
click at [176, 182] on span "8" at bounding box center [173, 184] width 11 height 10
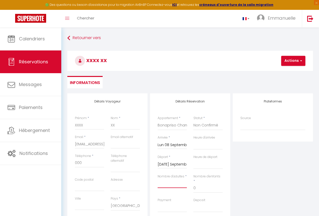
click at [179, 181] on input "Nombre d'adultes" at bounding box center [171, 183] width 29 height 9
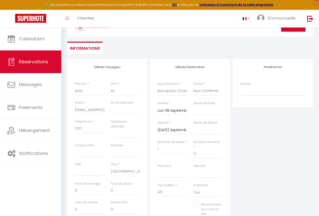
click at [292, 31] on button "Actions" at bounding box center [293, 26] width 24 height 10
click at [290, 37] on link "Enregistrer" at bounding box center [297, 37] width 40 height 7
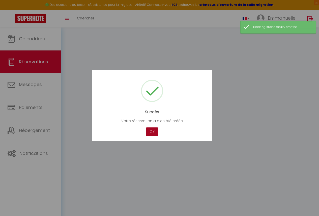
click at [150, 133] on button "OK" at bounding box center [152, 131] width 13 height 9
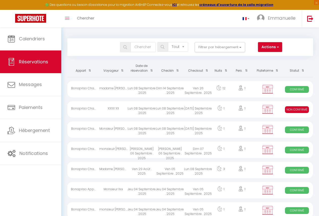
click at [176, 87] on div "Dim 14 Septembre . 2025" at bounding box center [170, 89] width 28 height 16
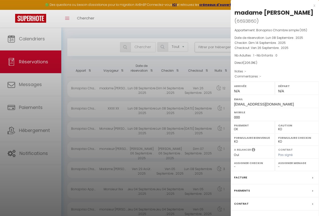
click at [177, 104] on div at bounding box center [159, 108] width 319 height 216
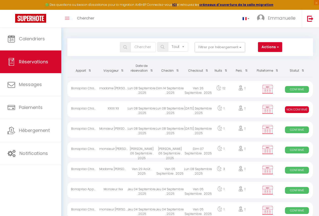
click at [185, 109] on div "[DATE] Septembre . 2025" at bounding box center [198, 109] width 28 height 16
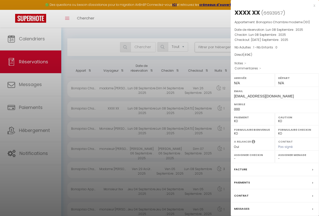
click at [249, 183] on label "Paiements" at bounding box center [242, 182] width 16 height 5
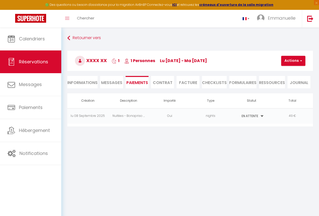
click at [80, 81] on li "Informations" at bounding box center [82, 82] width 30 height 12
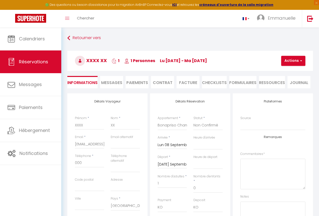
click at [180, 163] on input "[DATE] Septembre 2025" at bounding box center [171, 164] width 29 height 7
click at [174, 142] on input "Lun 08 Septembre 2025" at bounding box center [171, 145] width 29 height 7
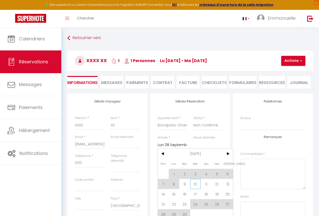
click at [196, 186] on span "10" at bounding box center [195, 184] width 11 height 10
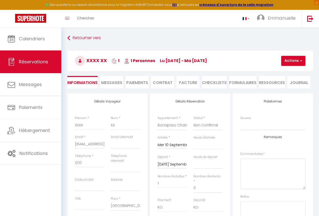
click at [179, 164] on input "[DATE] Septembre 2025" at bounding box center [171, 164] width 29 height 7
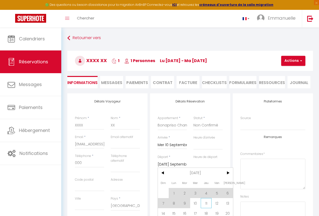
drag, startPoint x: 207, startPoint y: 203, endPoint x: 293, endPoint y: 64, distance: 163.3
click at [206, 203] on span "11" at bounding box center [205, 203] width 11 height 10
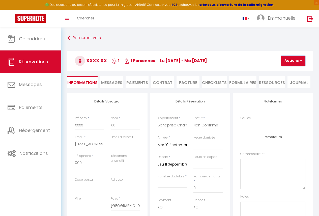
click at [296, 60] on button "Actions" at bounding box center [293, 61] width 24 height 10
click at [288, 72] on link "Enregistrer" at bounding box center [297, 72] width 40 height 7
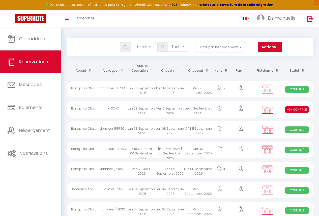
click at [186, 91] on div "Ven 26 Septembre . 2025" at bounding box center [198, 89] width 28 height 16
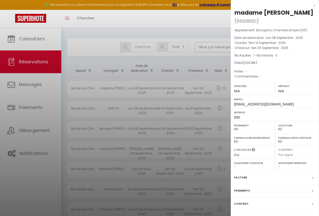
click at [256, 190] on div "Paiements" at bounding box center [274, 190] width 88 height 13
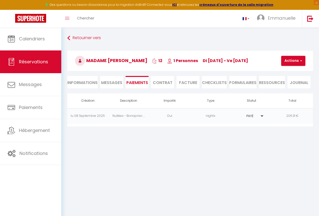
click at [87, 87] on li "Informations" at bounding box center [82, 82] width 30 height 12
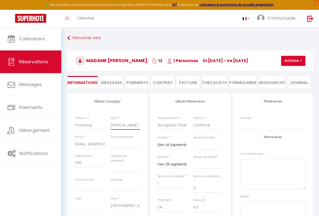
click at [132, 124] on input "[PERSON_NAME]" at bounding box center [125, 124] width 29 height 9
click at [101, 124] on input "madame" at bounding box center [89, 124] width 29 height 9
click at [128, 124] on input "[PERSON_NAME]" at bounding box center [125, 124] width 29 height 9
click at [105, 146] on div "Email * [EMAIL_ADDRESS][DOMAIN_NAME]" at bounding box center [90, 143] width 36 height 19
click at [103, 144] on input "[EMAIL_ADDRESS][DOMAIN_NAME]" at bounding box center [89, 143] width 29 height 9
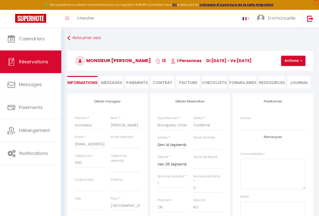
click at [293, 63] on button "Actions" at bounding box center [293, 61] width 24 height 10
click at [292, 71] on link "Enregistrer" at bounding box center [297, 72] width 40 height 7
